Goal: Ask a question

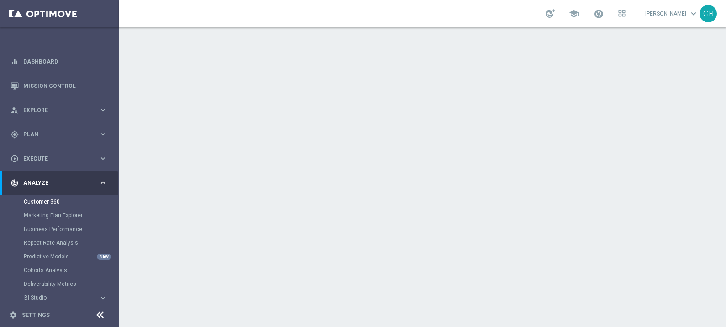
scroll to position [52, 0]
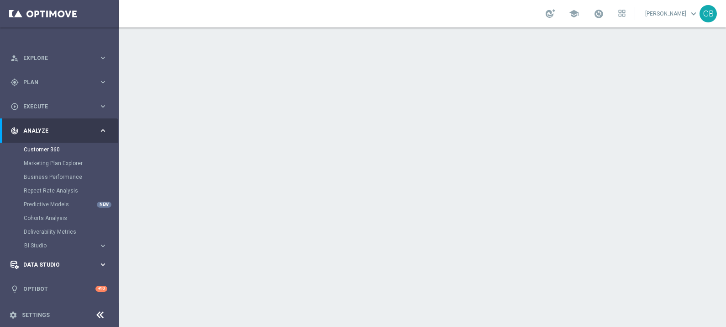
click at [33, 262] on span "Data Studio" at bounding box center [60, 264] width 75 height 5
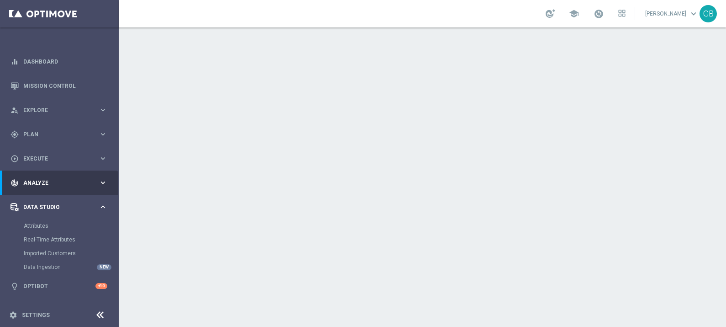
scroll to position [0, 0]
click at [34, 223] on link "Attributes" at bounding box center [59, 225] width 71 height 7
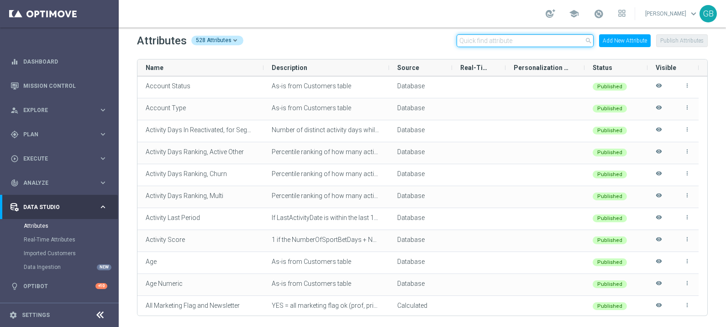
click at [500, 43] on input "text" at bounding box center [525, 40] width 137 height 13
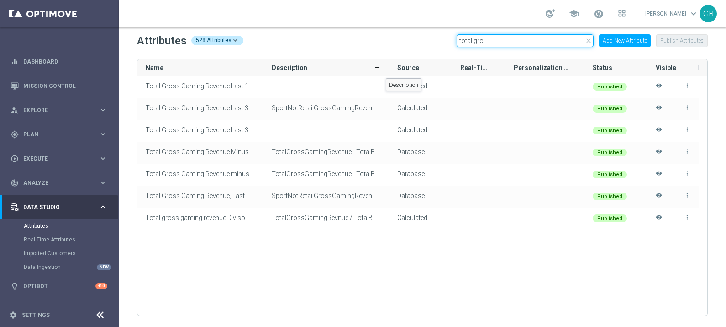
type input "total gro"
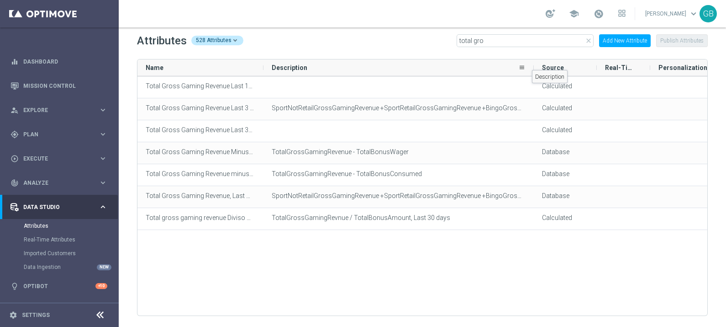
drag, startPoint x: 387, startPoint y: 69, endPoint x: 532, endPoint y: 62, distance: 145.0
click at [532, 62] on div at bounding box center [534, 67] width 4 height 16
click at [548, 12] on div at bounding box center [551, 13] width 10 height 9
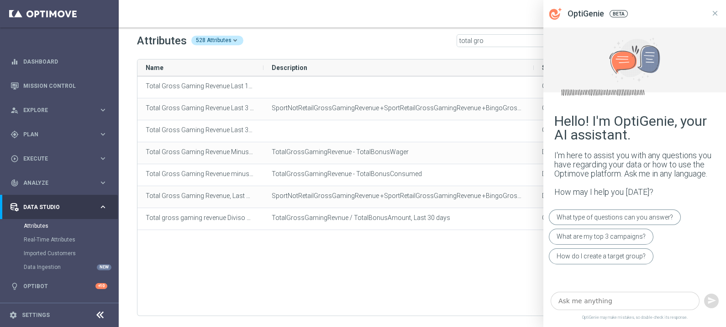
click at [611, 302] on textarea at bounding box center [625, 301] width 149 height 19
paste textarea "una domanda sul meccanismo WAIT=on the same day che si può impostare in uno str…"
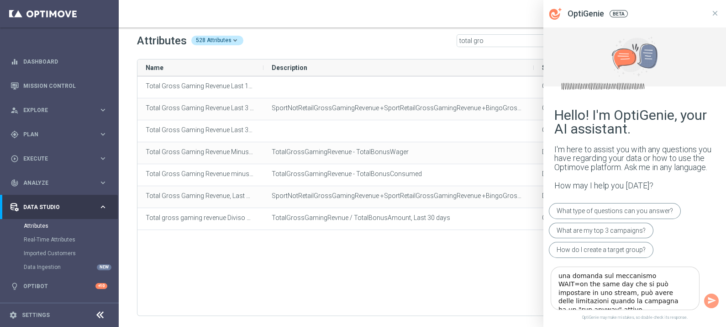
type textarea "una domanda sul meccanismo WAIT=on the same day che si può impostare in uno str…"
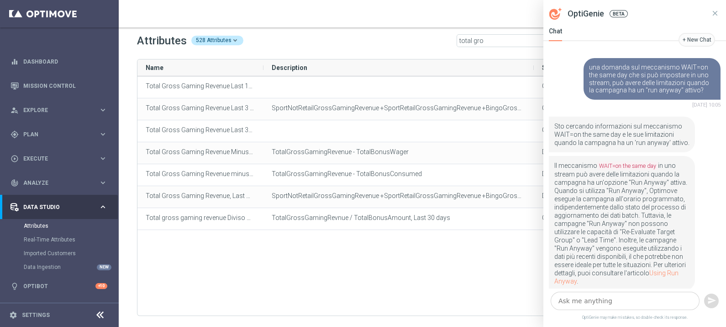
scroll to position [26, 0]
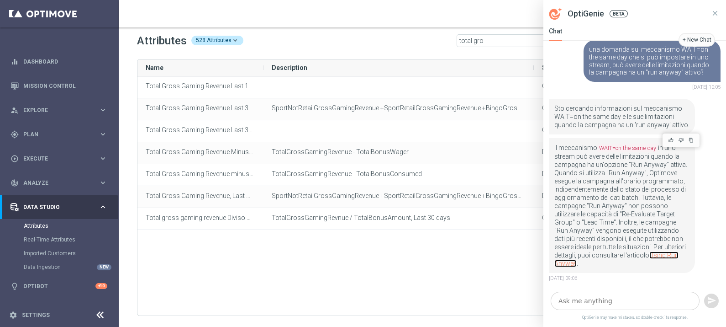
click at [592, 261] on link "Using Run Anyway" at bounding box center [617, 259] width 124 height 16
